Goal: Information Seeking & Learning: Find specific page/section

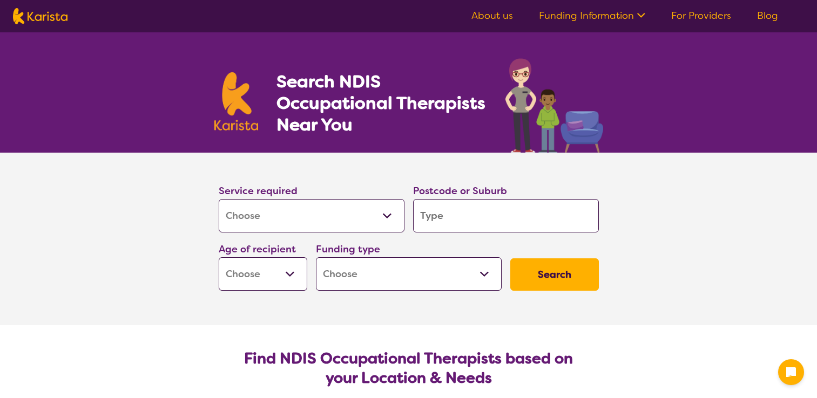
select select "[MEDICAL_DATA]"
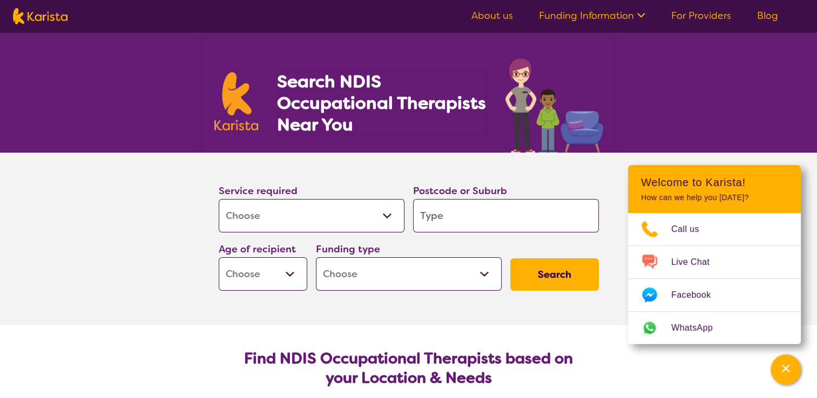
click at [486, 217] on input "search" at bounding box center [506, 215] width 186 height 33
type input "2"
type input "22"
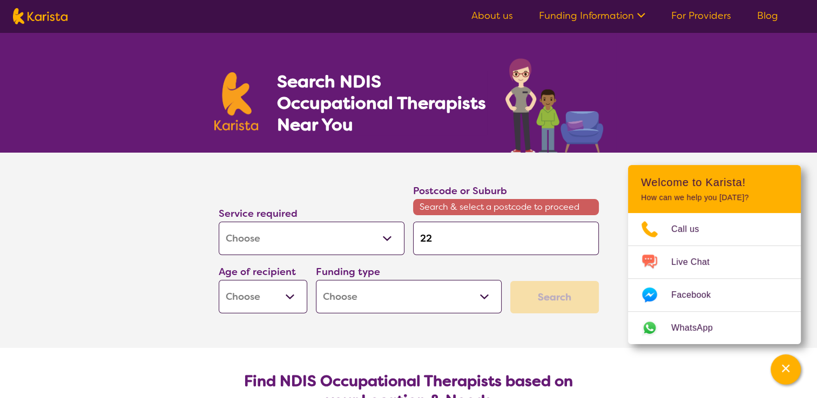
type input "228"
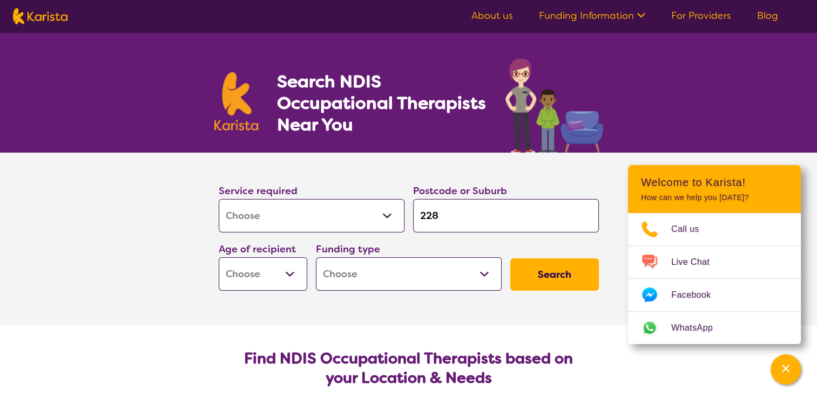
type input "2285"
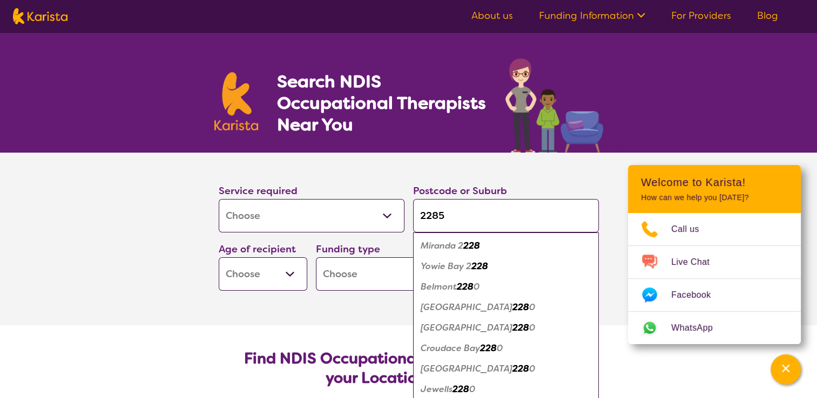
click at [510, 259] on button "Search" at bounding box center [554, 275] width 89 height 32
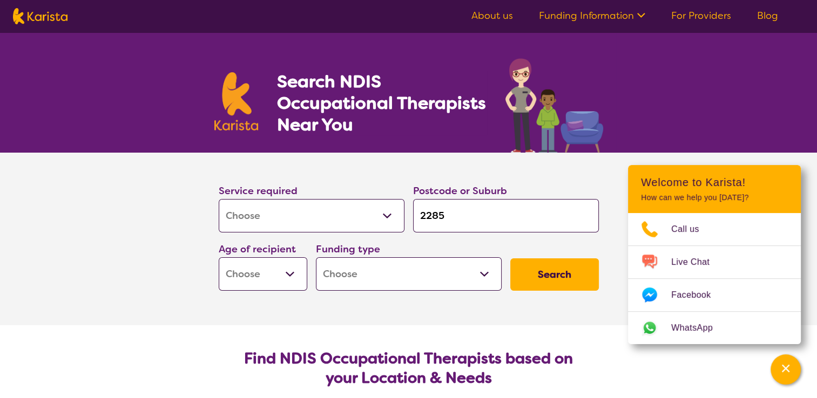
click at [484, 213] on input "2285" at bounding box center [506, 215] width 186 height 33
type input "228"
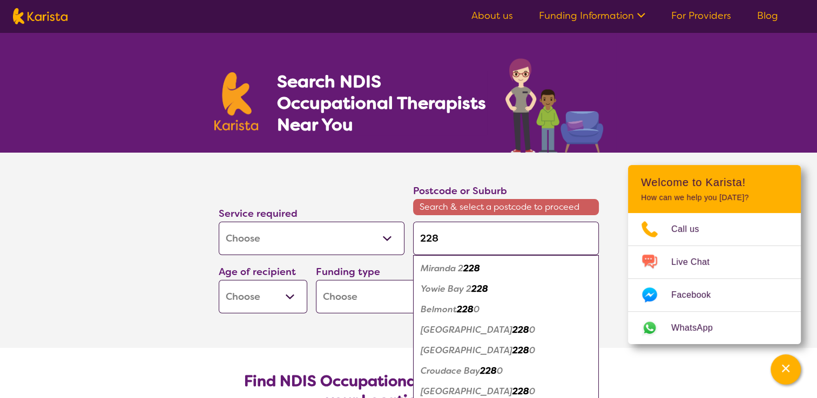
type input "2285"
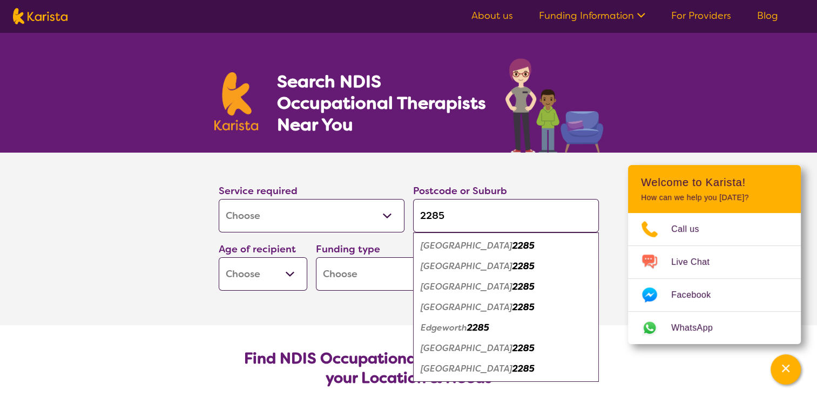
click at [436, 262] on em "[GEOGRAPHIC_DATA]" at bounding box center [467, 266] width 92 height 11
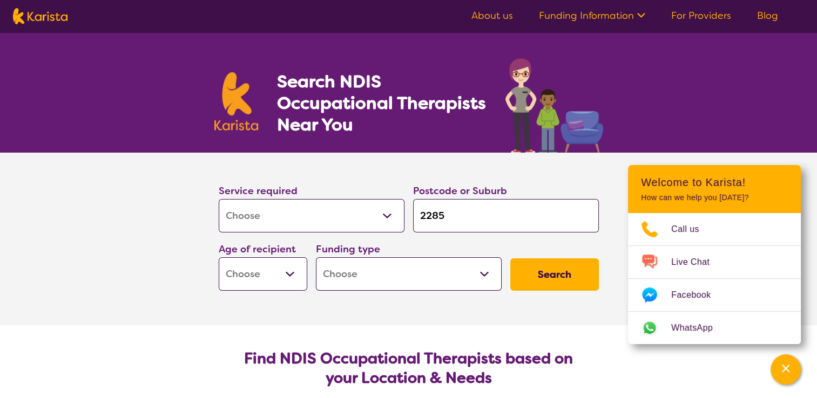
click at [290, 272] on select "Early Childhood - 0 to 9 Child - 10 to 11 Adolescent - 12 to 17 Adult - 18 to 6…" at bounding box center [263, 274] width 89 height 33
select select "AG"
click at [219, 258] on select "Early Childhood - 0 to 9 Child - 10 to 11 Adolescent - 12 to 17 Adult - 18 to 6…" at bounding box center [263, 274] width 89 height 33
select select "AG"
click at [471, 274] on select "Home Care Package (HCP) National Disability Insurance Scheme (NDIS) I don't know" at bounding box center [409, 274] width 186 height 33
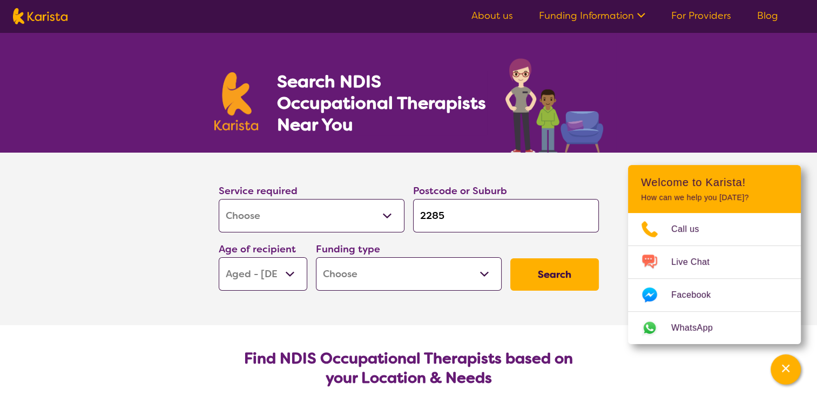
select select "HCP"
click at [316, 258] on select "Home Care Package (HCP) National Disability Insurance Scheme (NDIS) I don't know" at bounding box center [409, 274] width 186 height 33
select select "HCP"
click at [560, 273] on button "Search" at bounding box center [554, 275] width 89 height 32
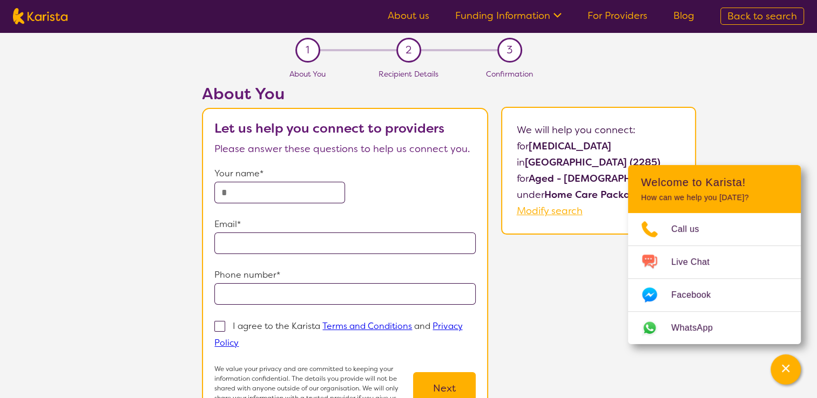
click at [572, 289] on div "About You Let us help you connect to providers Please answer these questions to…" at bounding box center [449, 265] width 736 height 363
drag, startPoint x: 572, startPoint y: 289, endPoint x: 554, endPoint y: 296, distance: 19.9
click at [554, 296] on div "About You Let us help you connect to providers Please answer these questions to…" at bounding box center [449, 265] width 736 height 363
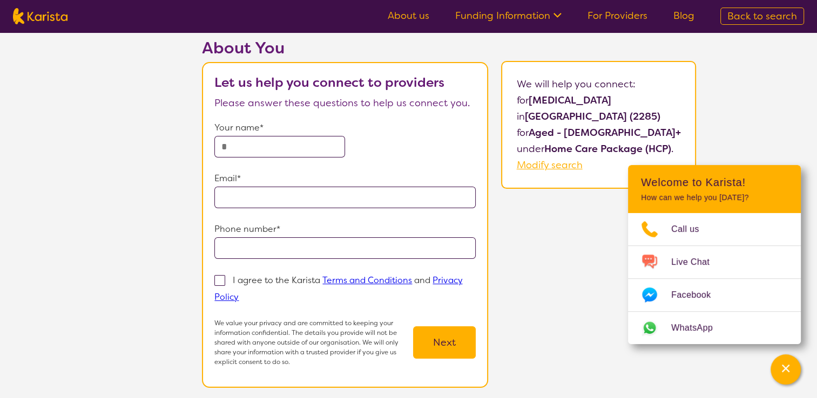
scroll to position [162, 0]
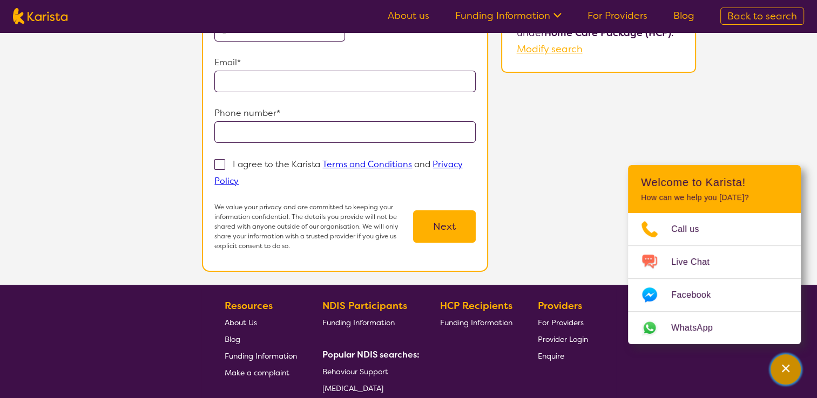
click at [780, 370] on div "Channel Menu" at bounding box center [786, 370] width 22 height 24
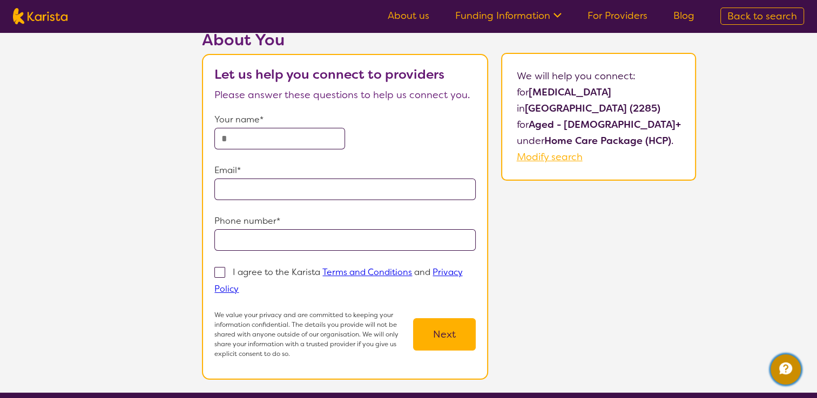
scroll to position [0, 0]
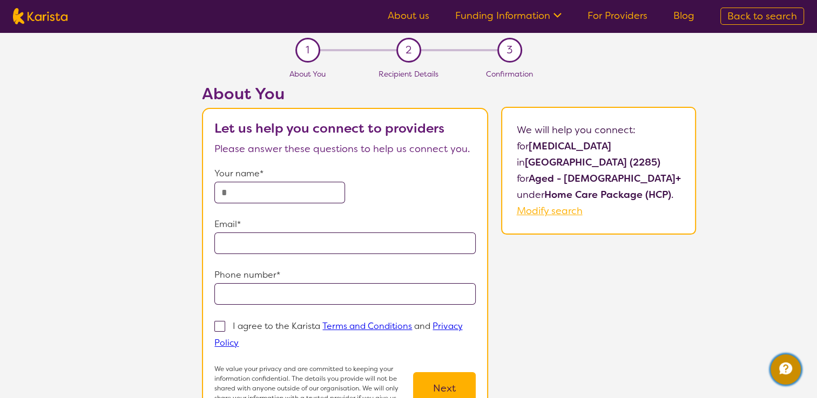
select select "[MEDICAL_DATA]"
select select "AG"
select select "HCP"
select select "[MEDICAL_DATA]"
select select "AG"
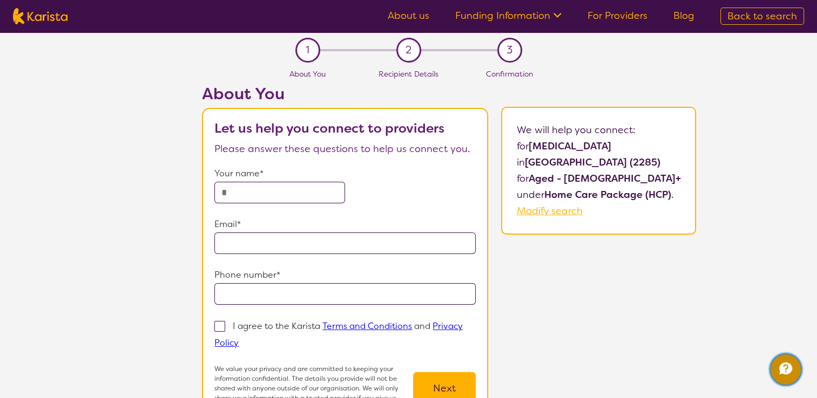
select select "HCP"
